Goal: Information Seeking & Learning: Find specific fact

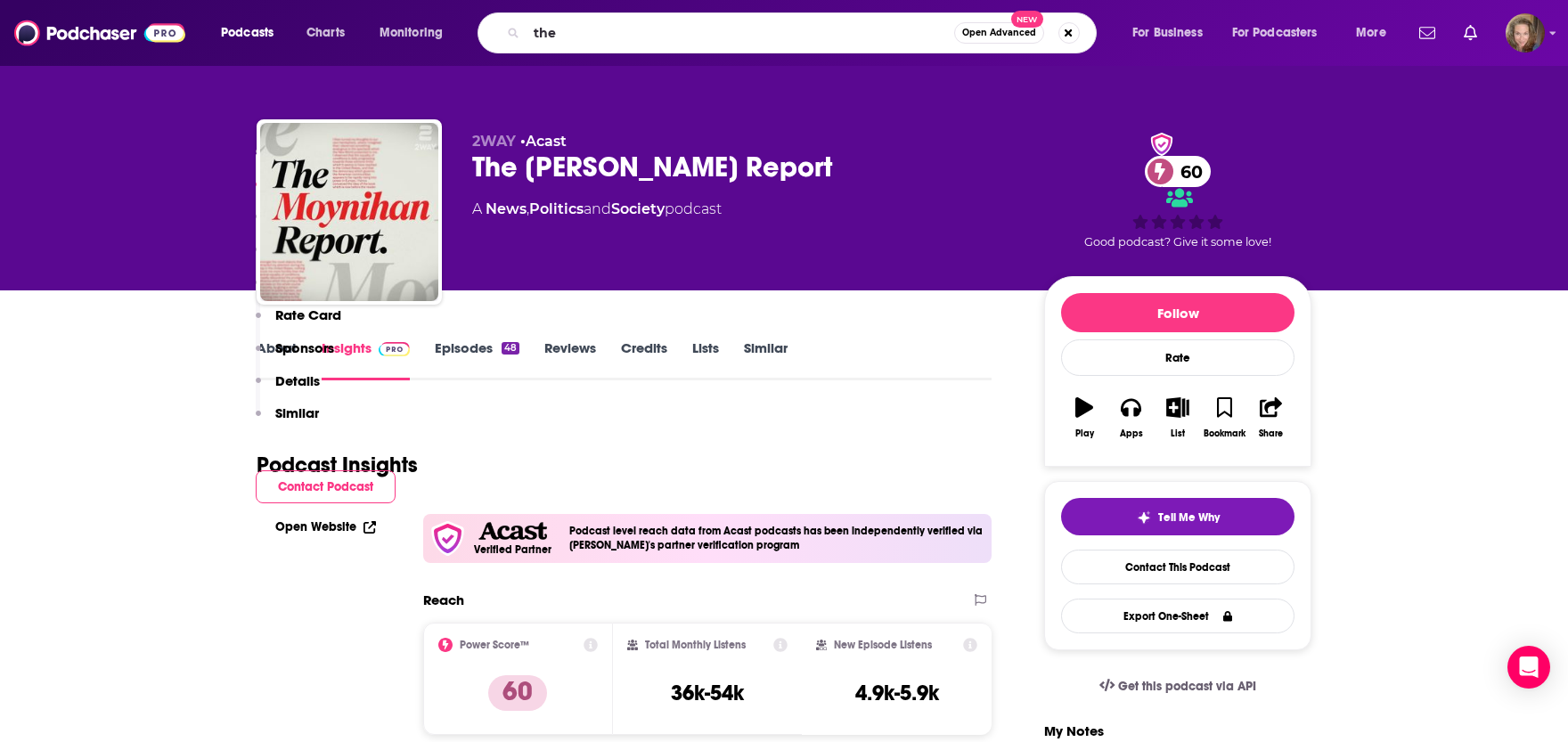
scroll to position [904, 0]
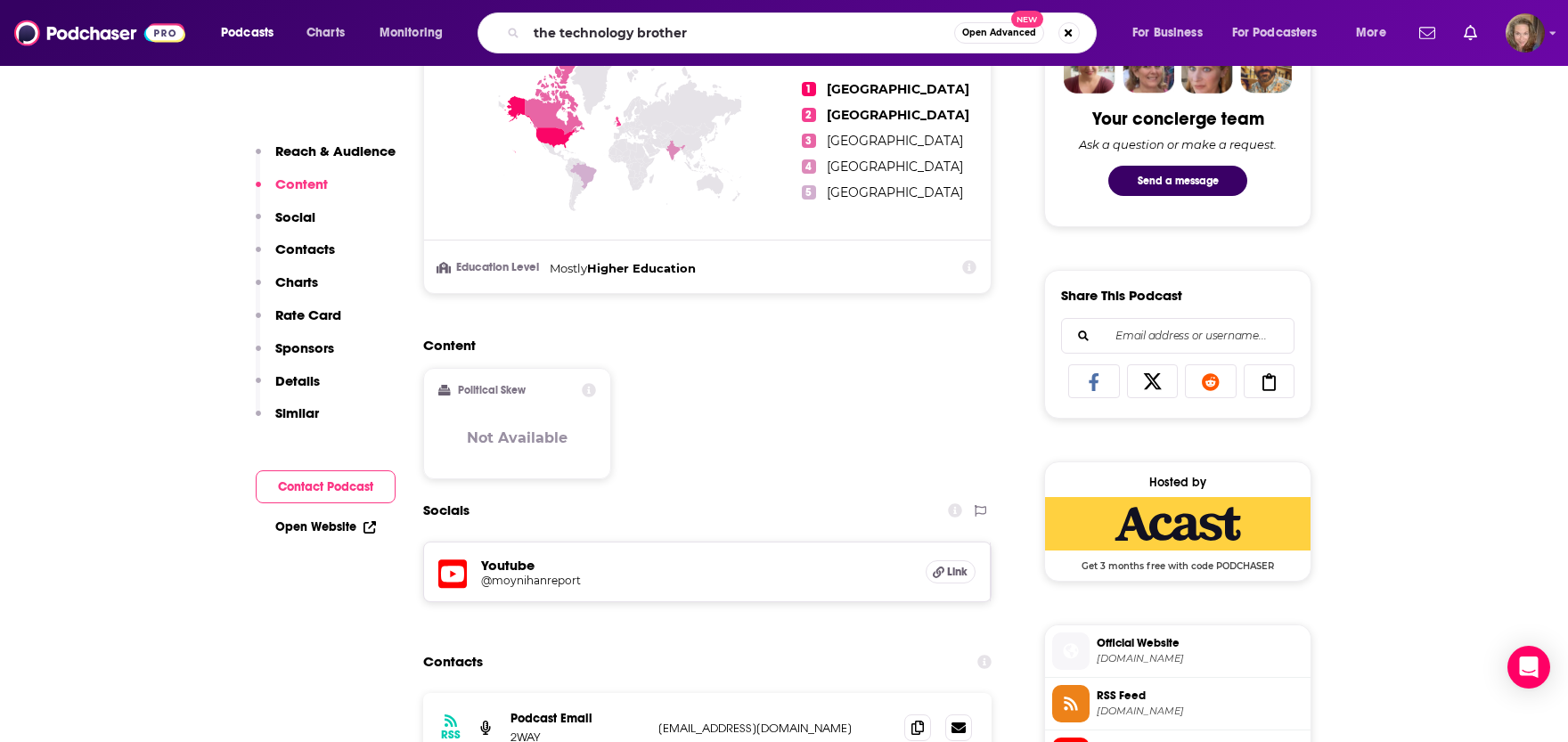
type input "the technology brothers"
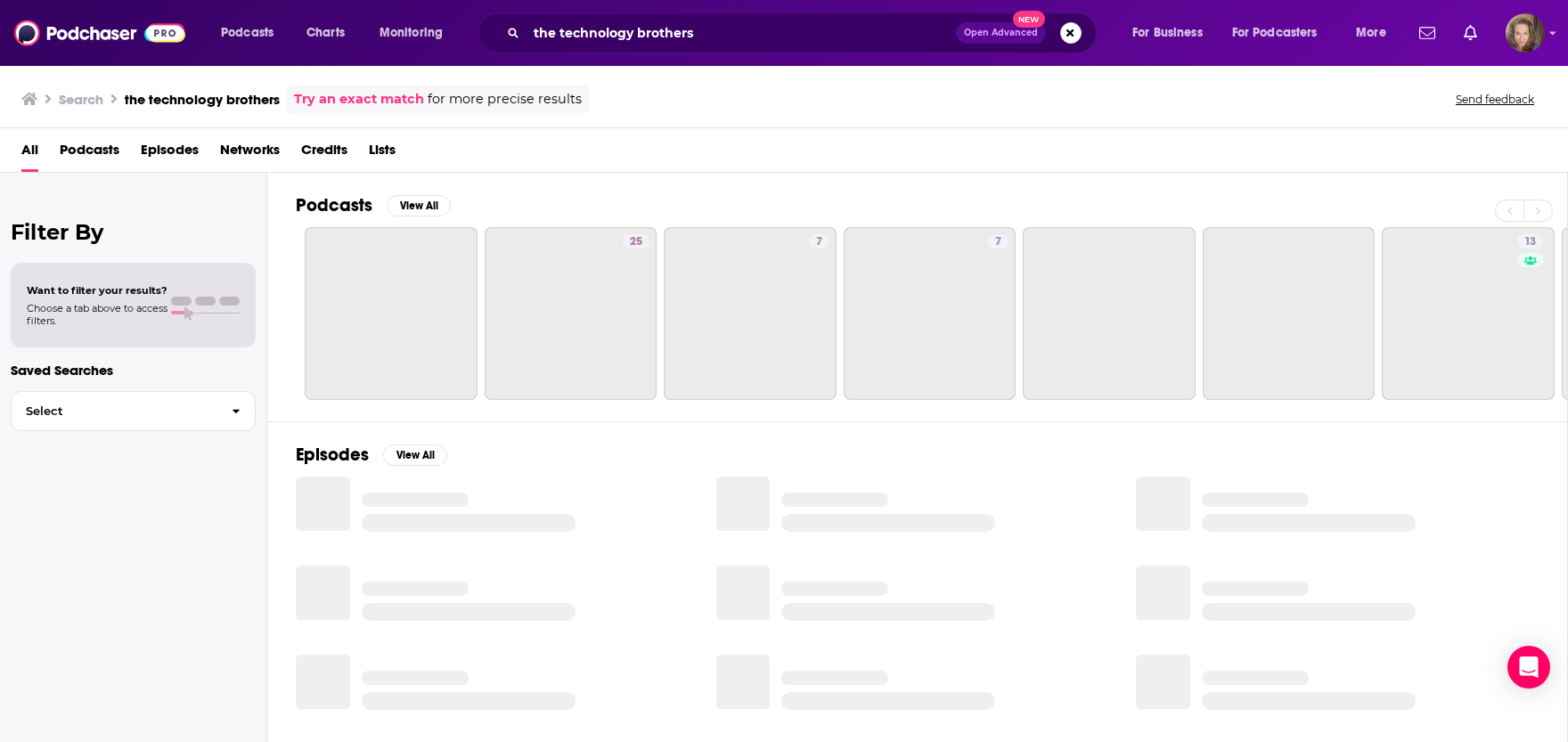
click at [344, 212] on h2 "Podcasts" at bounding box center [334, 205] width 77 height 23
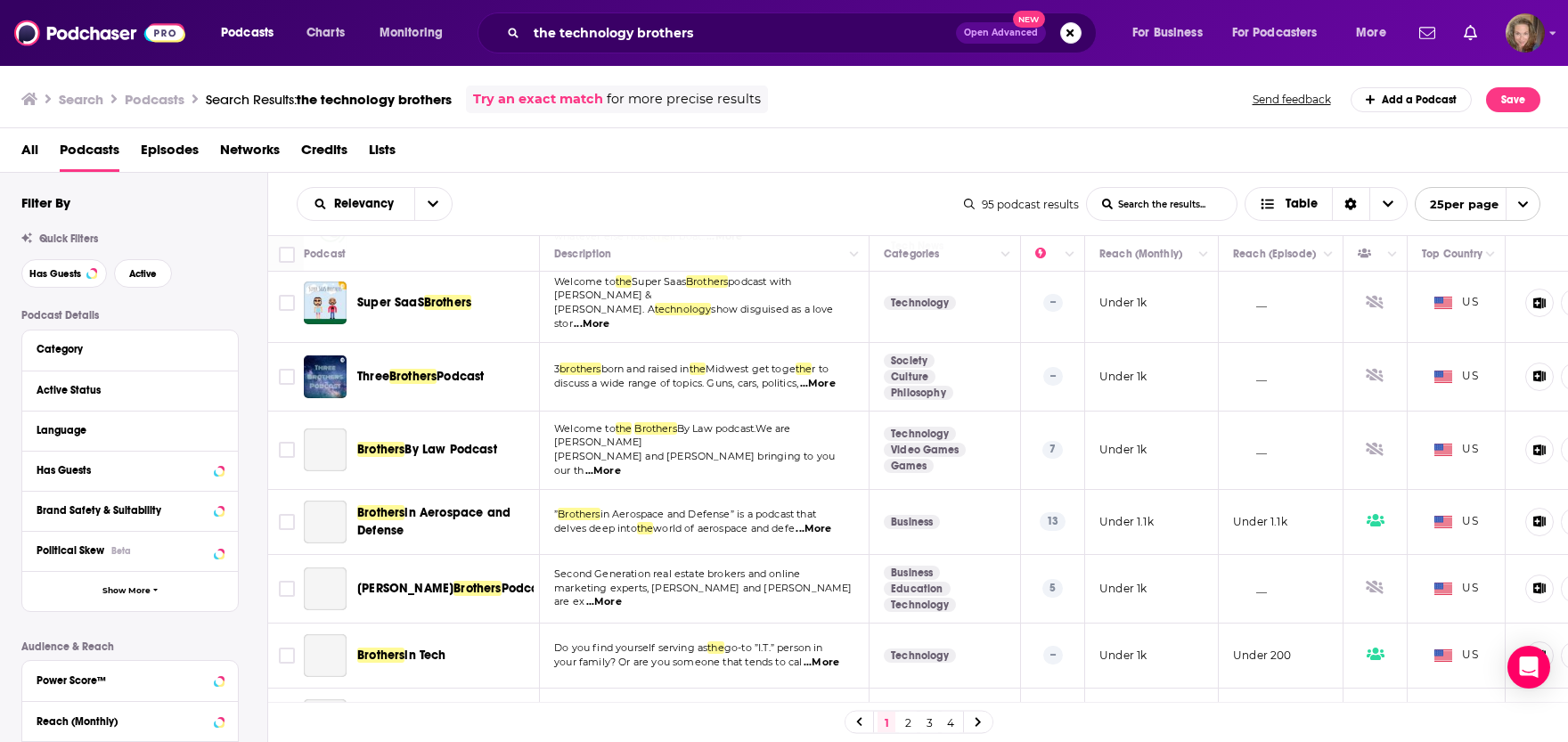
scroll to position [411, 0]
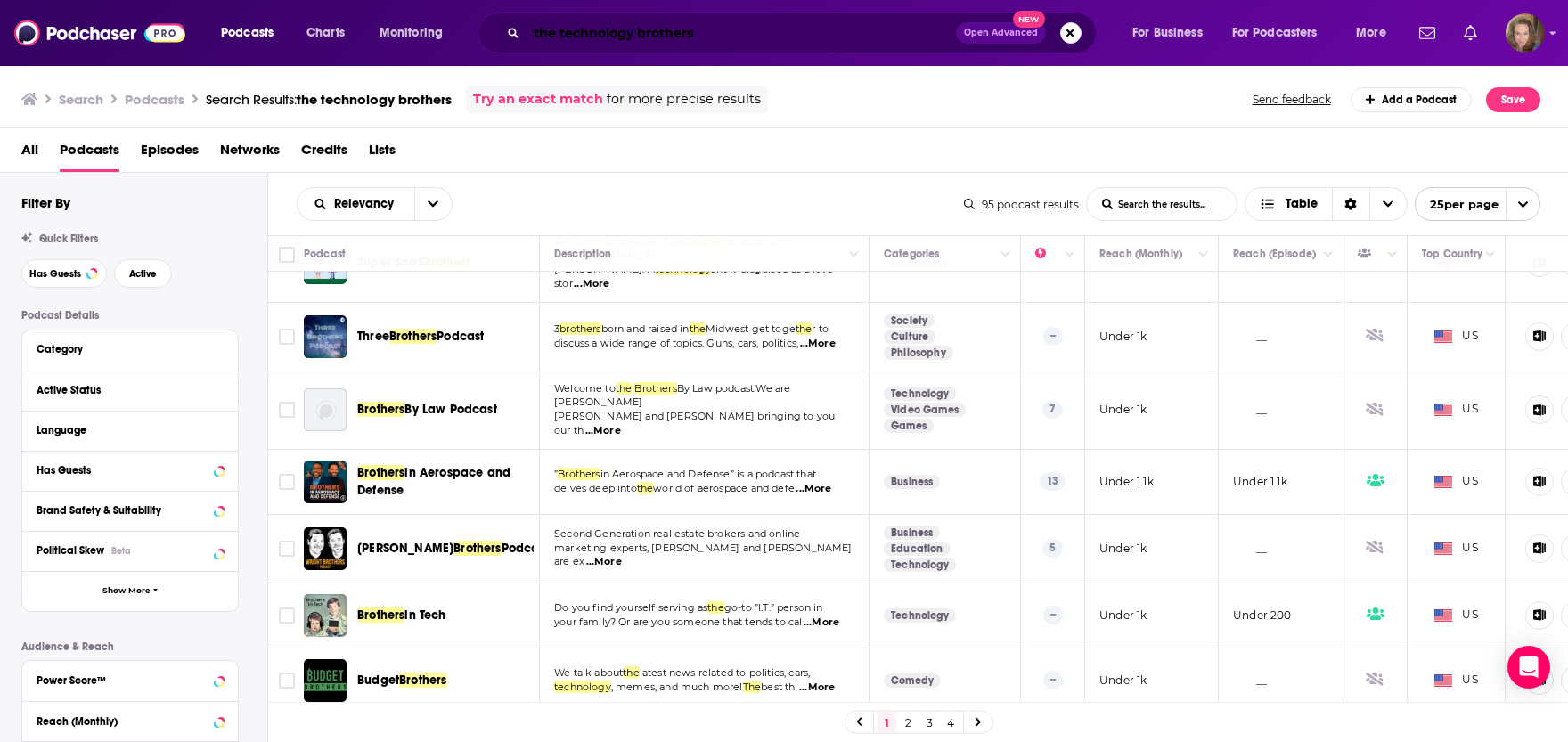
click at [719, 28] on input "the technology brothers" at bounding box center [741, 32] width 429 height 29
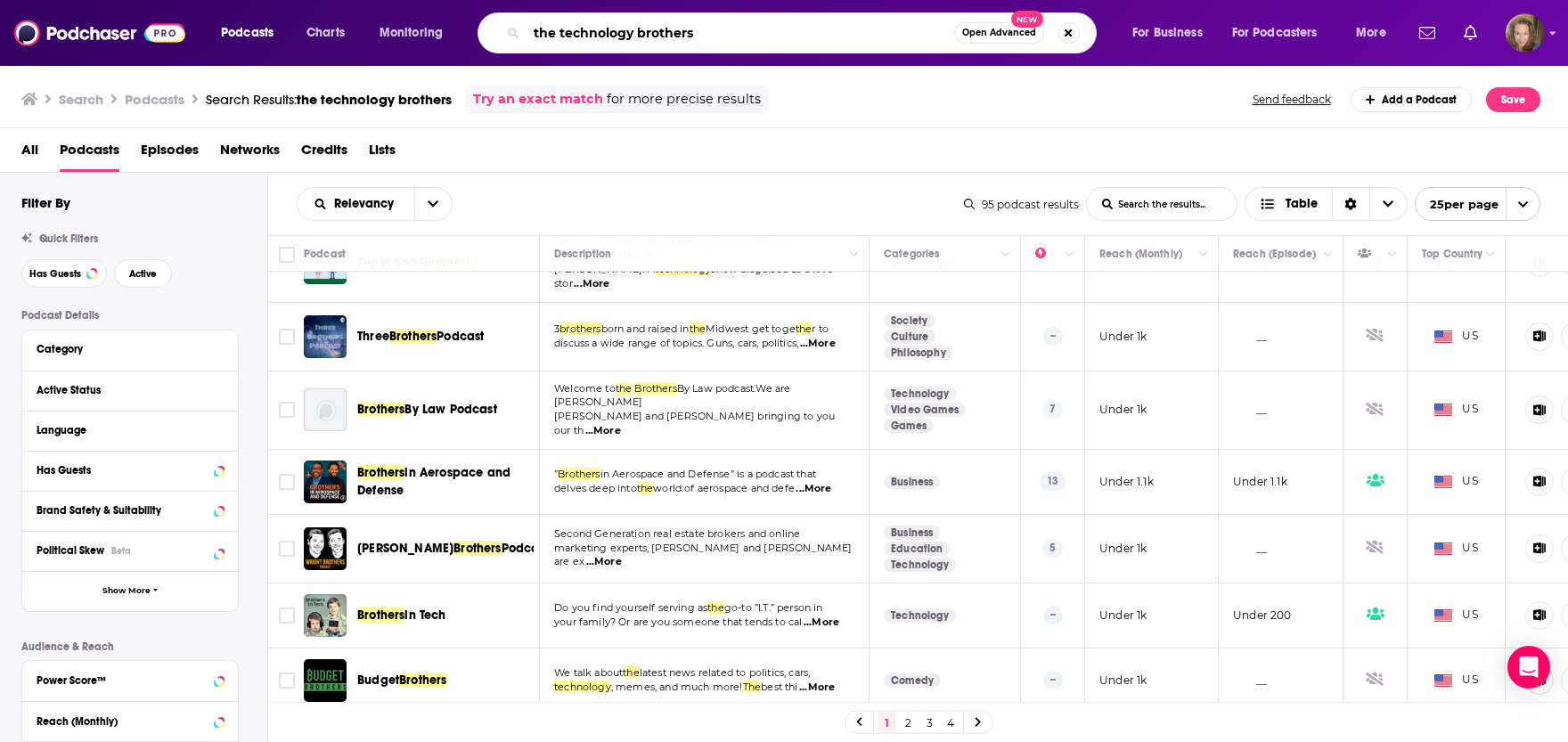
drag, startPoint x: 717, startPoint y: 28, endPoint x: 324, endPoint y: 3, distance: 393.8
click at [527, 19] on input "the technology brothers" at bounding box center [740, 32] width 427 height 29
paste input "[PERSON_NAME]"
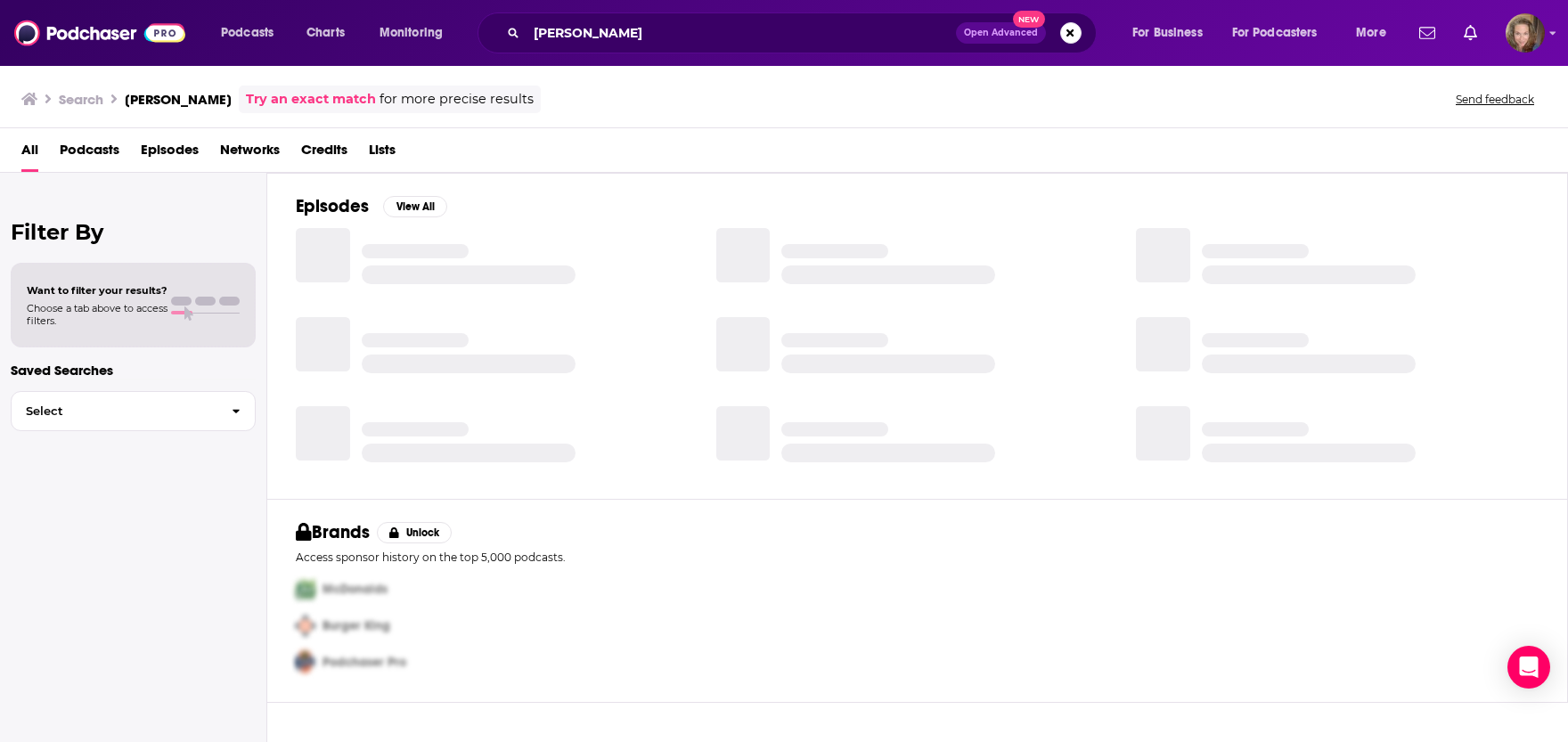
click at [321, 212] on h2 "Episodes" at bounding box center [332, 206] width 73 height 23
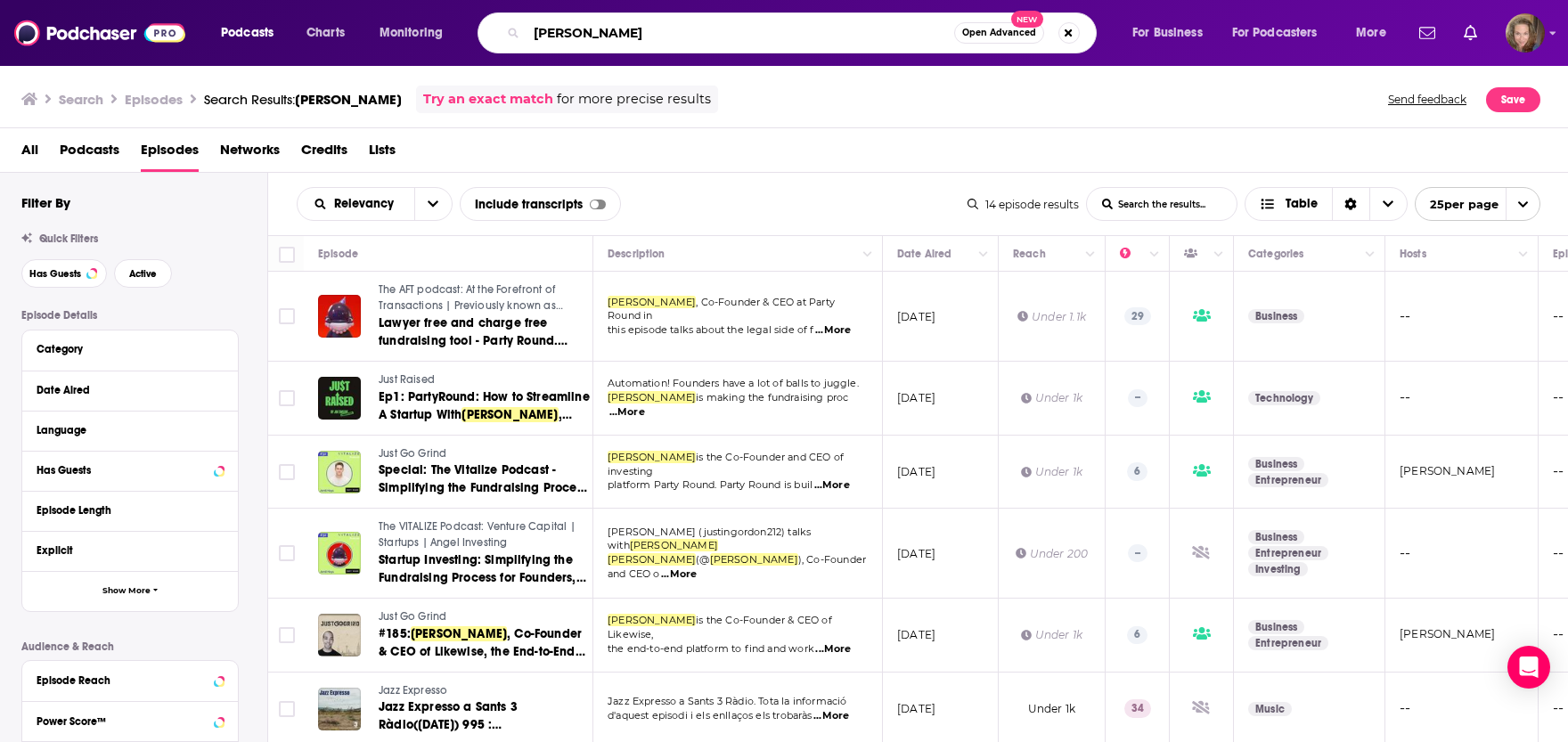
drag, startPoint x: 552, startPoint y: 24, endPoint x: 365, endPoint y: -21, distance: 192.3
click at [527, 19] on input "[PERSON_NAME]" at bounding box center [740, 32] width 427 height 29
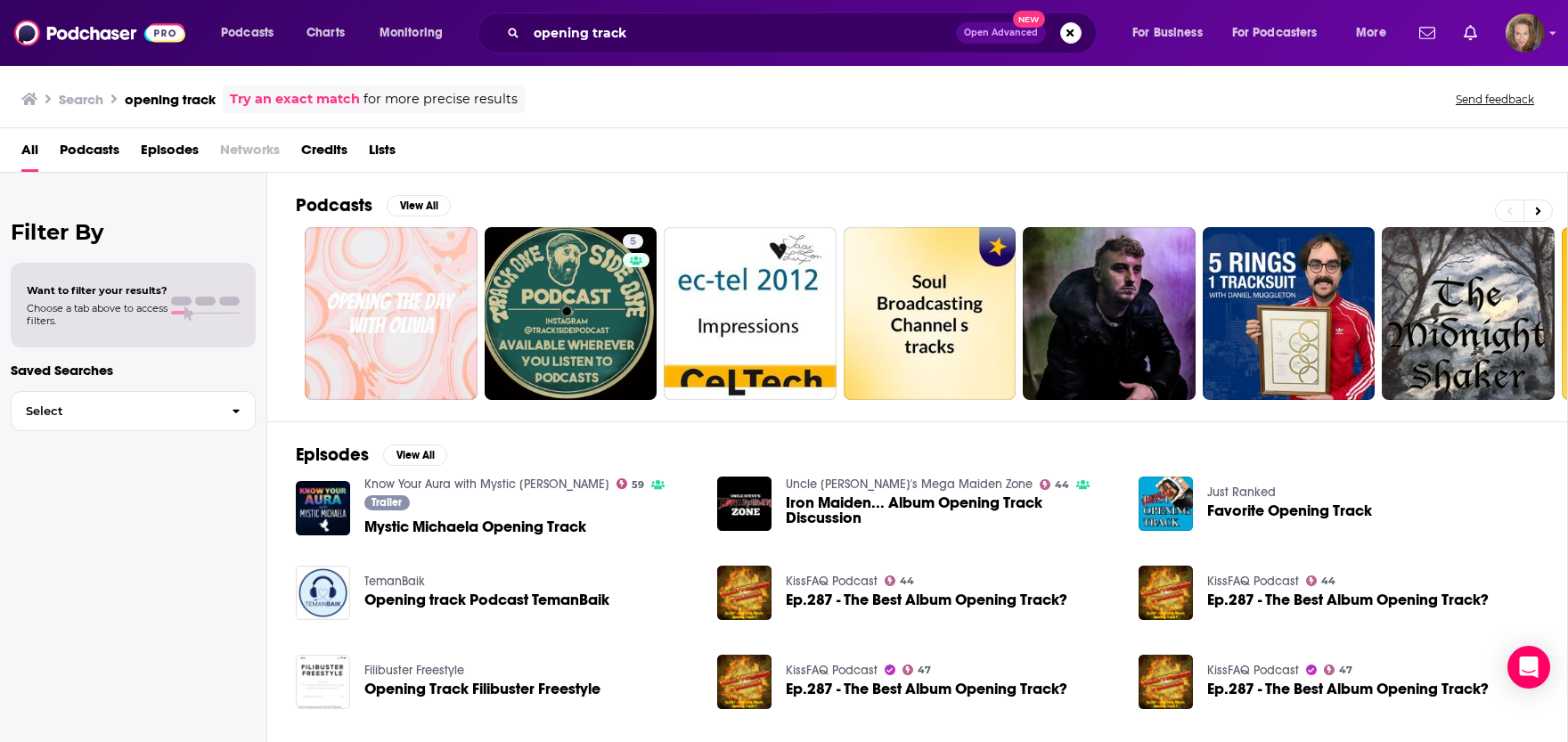
click at [341, 208] on h2 "Podcasts" at bounding box center [334, 205] width 77 height 23
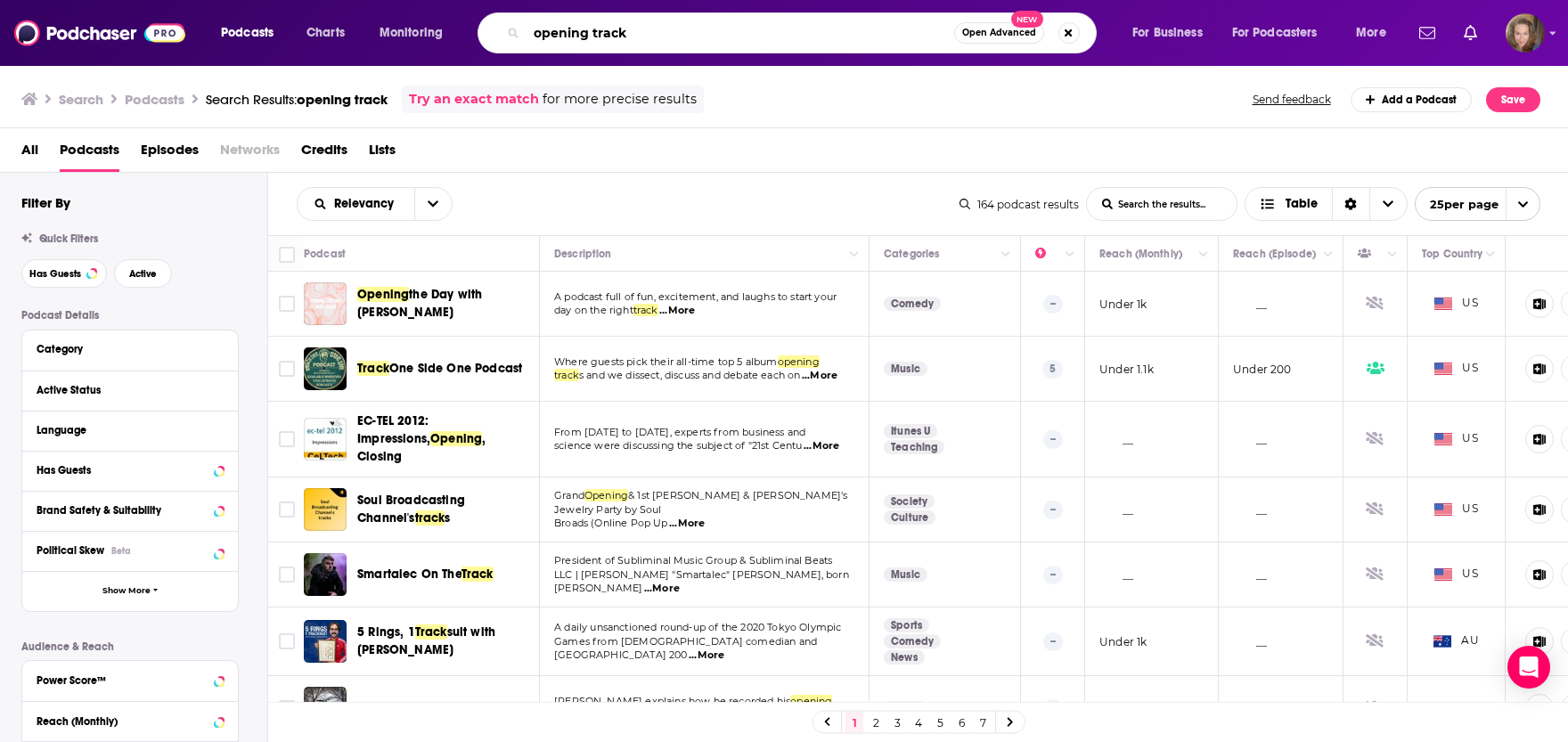
click at [645, 28] on input "opening track" at bounding box center [740, 32] width 427 height 29
drag, startPoint x: 645, startPoint y: 28, endPoint x: 399, endPoint y: 5, distance: 247.1
click at [527, 19] on input "opening track" at bounding box center [740, 32] width 427 height 29
paste input "[PERSON_NAME]"
type input "[PERSON_NAME]"
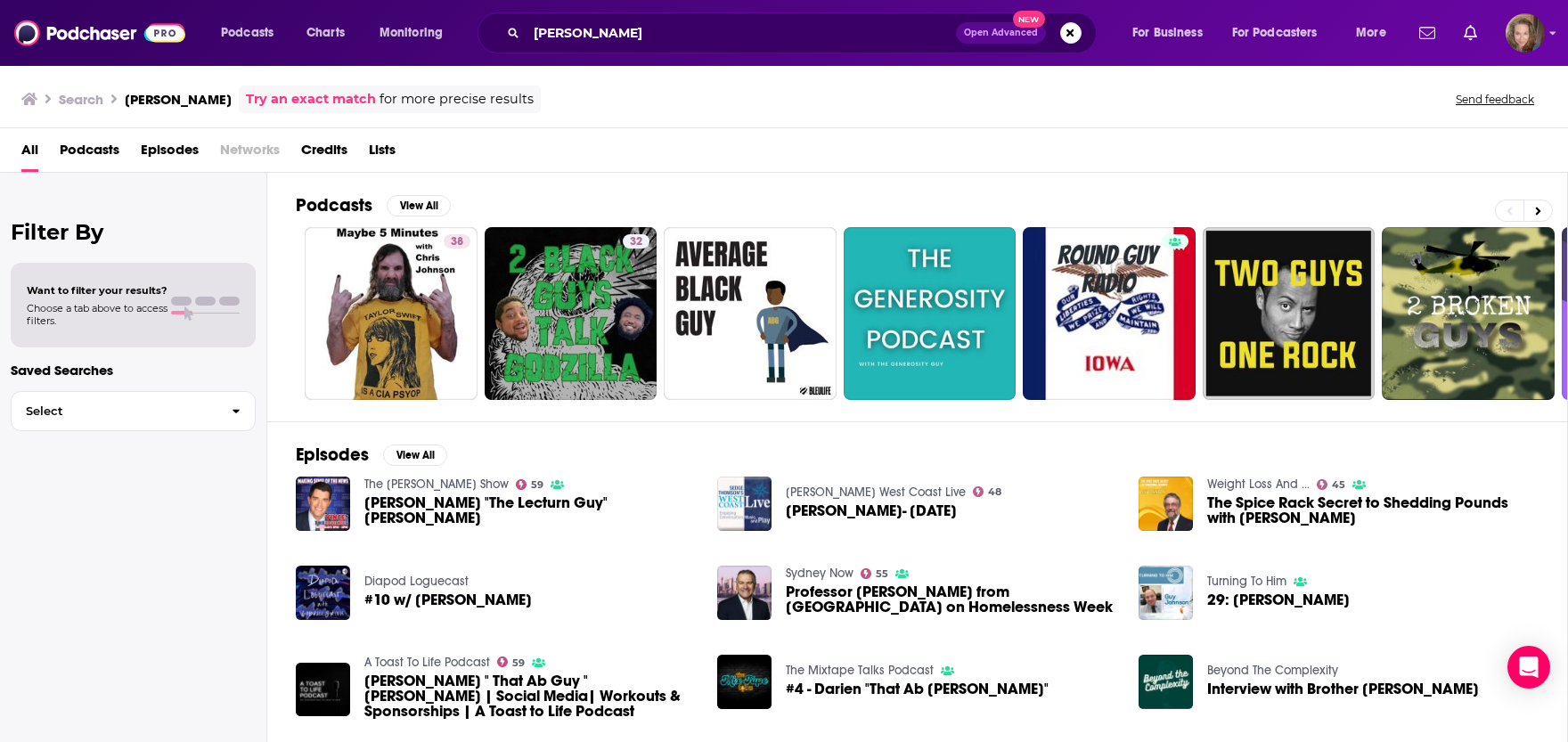
click at [319, 200] on h2 "Podcasts" at bounding box center [334, 205] width 77 height 23
